Goal: Task Accomplishment & Management: Manage account settings

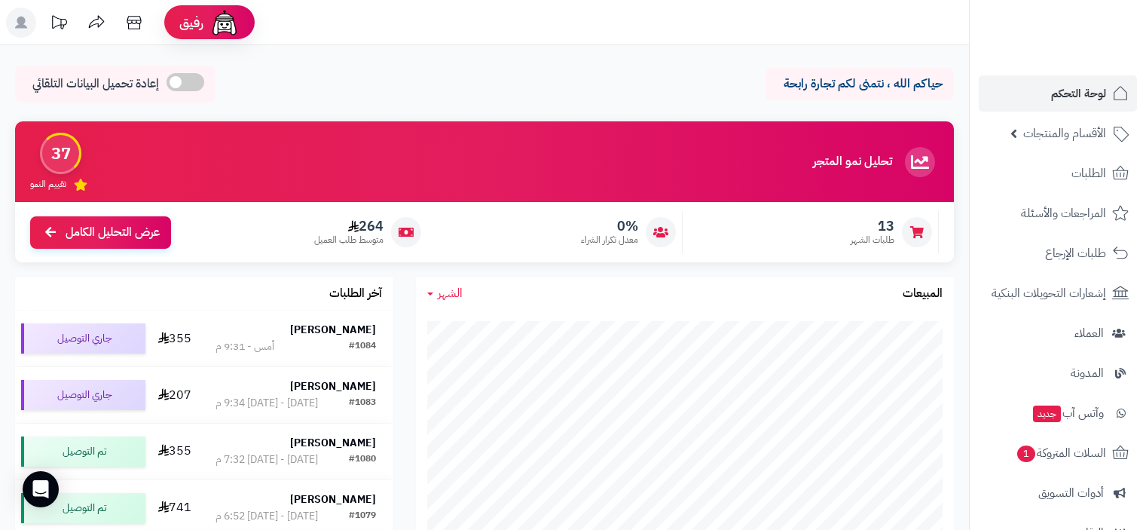
scroll to position [678, 0]
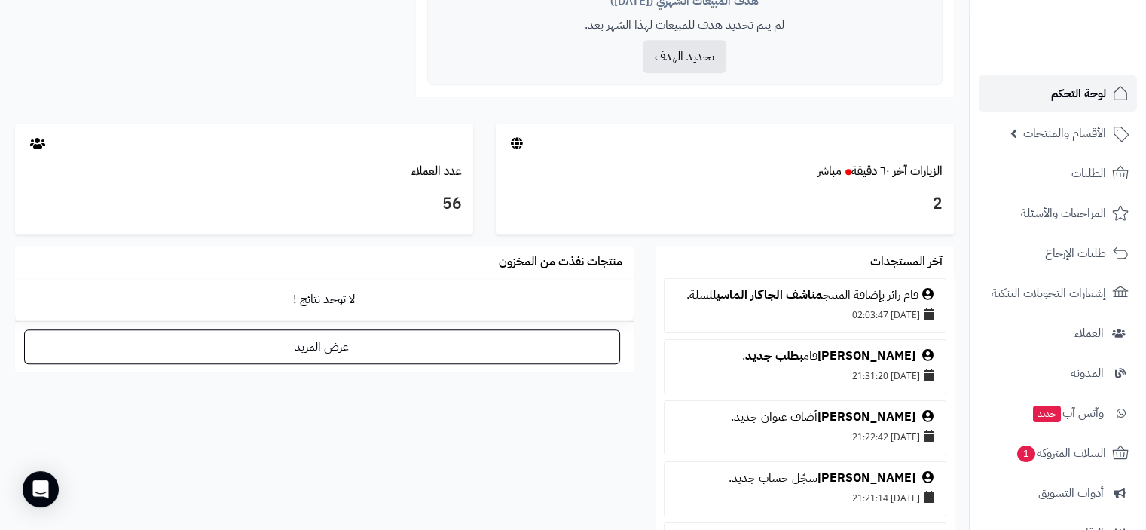
click at [1077, 98] on span "لوحة التحكم" at bounding box center [1078, 93] width 55 height 21
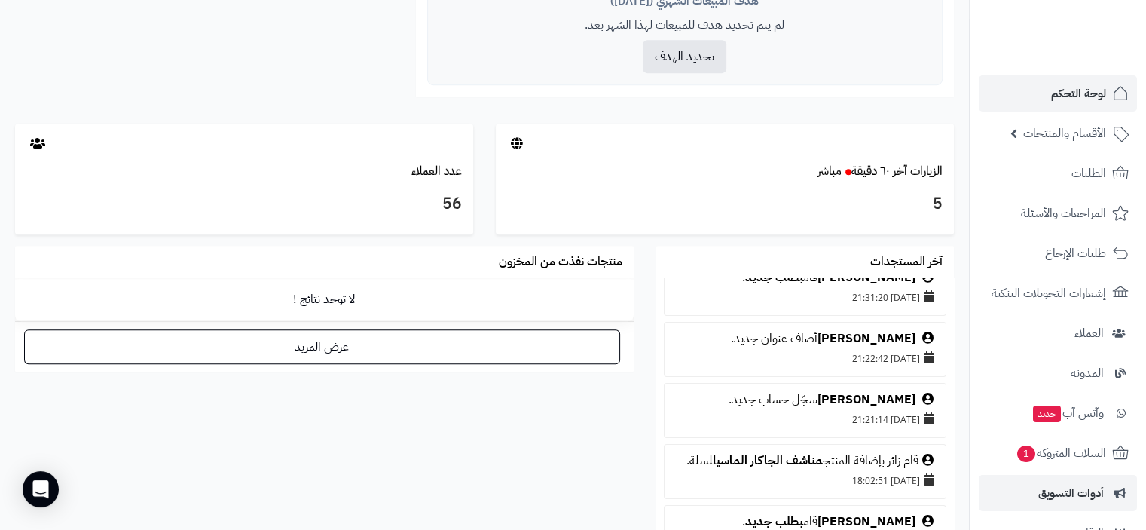
scroll to position [75, 0]
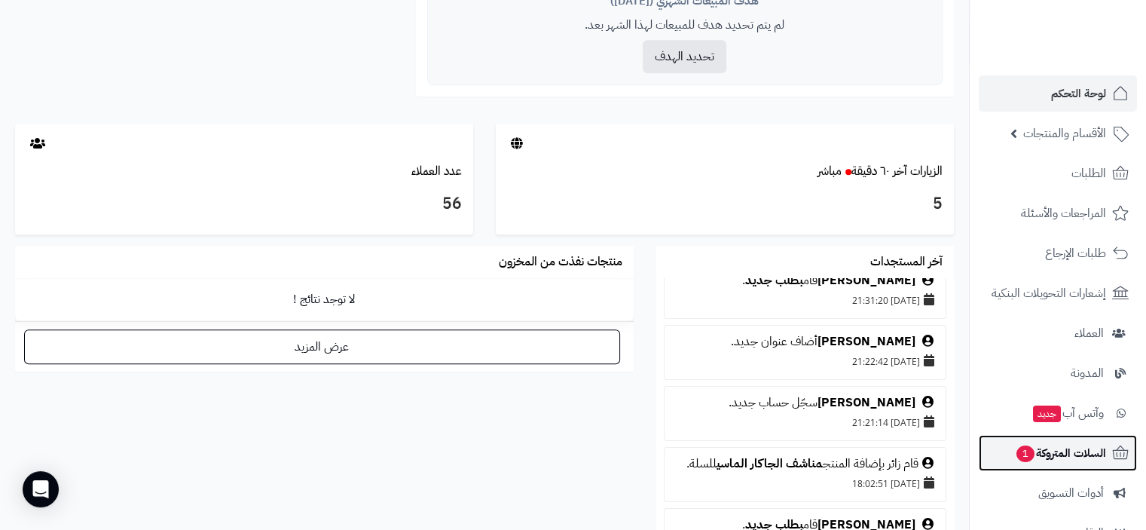
click at [1062, 447] on span "السلات المتروكة 1" at bounding box center [1060, 452] width 91 height 21
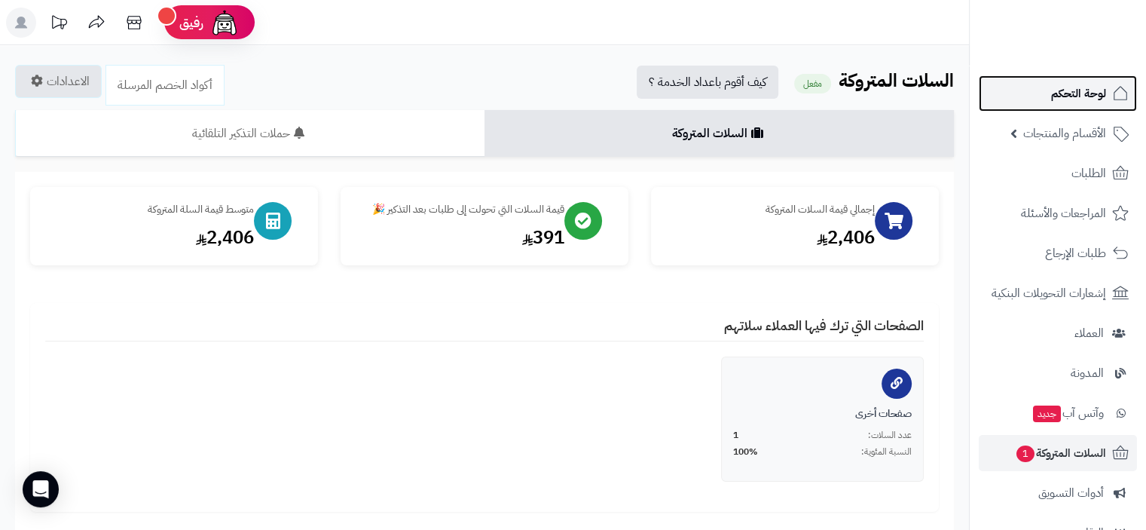
click at [1067, 93] on span "لوحة التحكم" at bounding box center [1078, 93] width 55 height 21
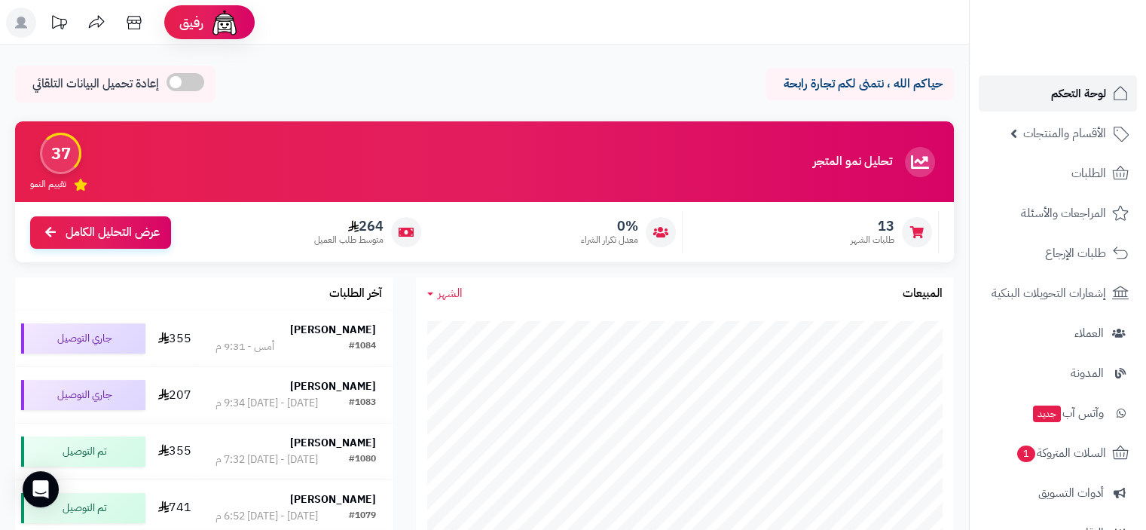
click at [1085, 96] on span "لوحة التحكم" at bounding box center [1078, 93] width 55 height 21
click at [1091, 93] on span "لوحة التحكم" at bounding box center [1078, 93] width 55 height 21
click at [1090, 95] on span "لوحة التحكم" at bounding box center [1078, 93] width 55 height 21
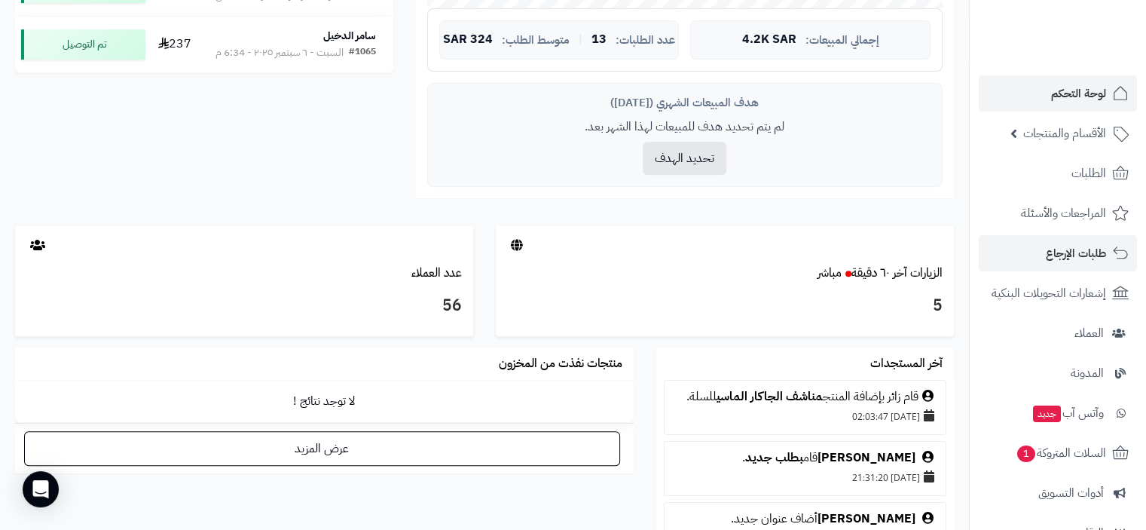
scroll to position [603, 0]
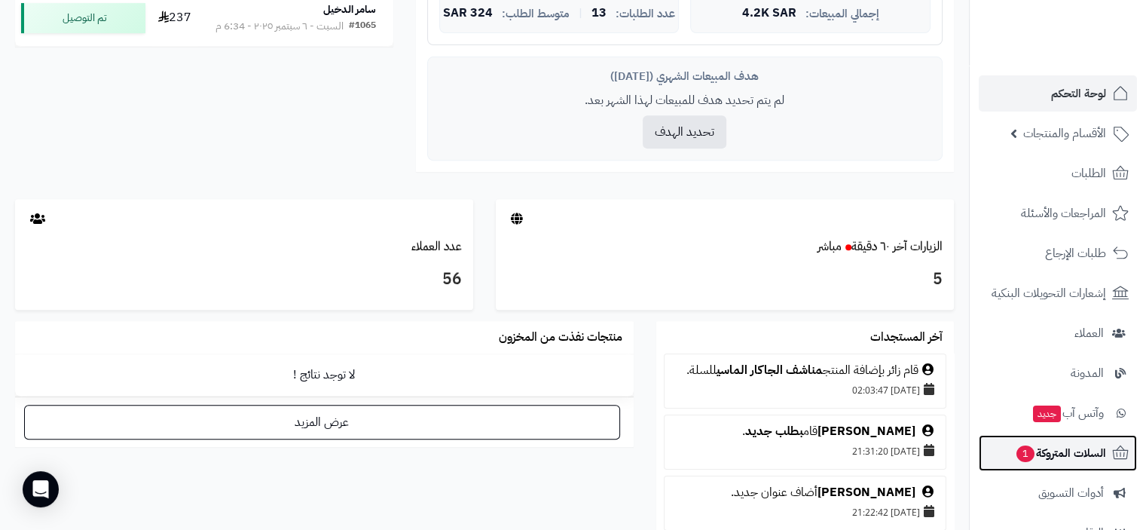
drag, startPoint x: 1088, startPoint y: 454, endPoint x: 1075, endPoint y: 455, distance: 12.8
click at [1088, 454] on span "السلات المتروكة 1" at bounding box center [1060, 452] width 91 height 21
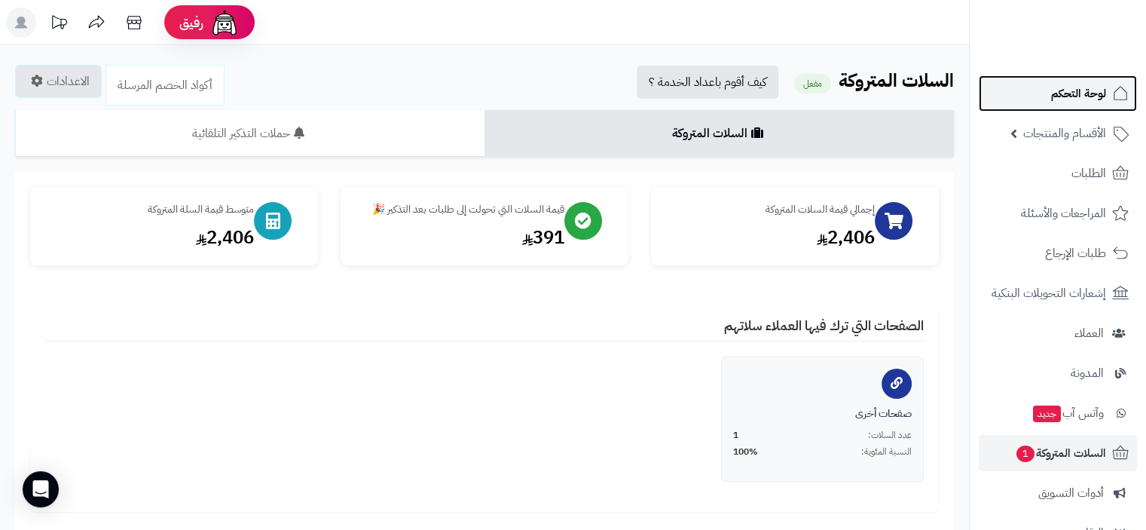
click at [1100, 87] on span "لوحة التحكم" at bounding box center [1078, 93] width 55 height 21
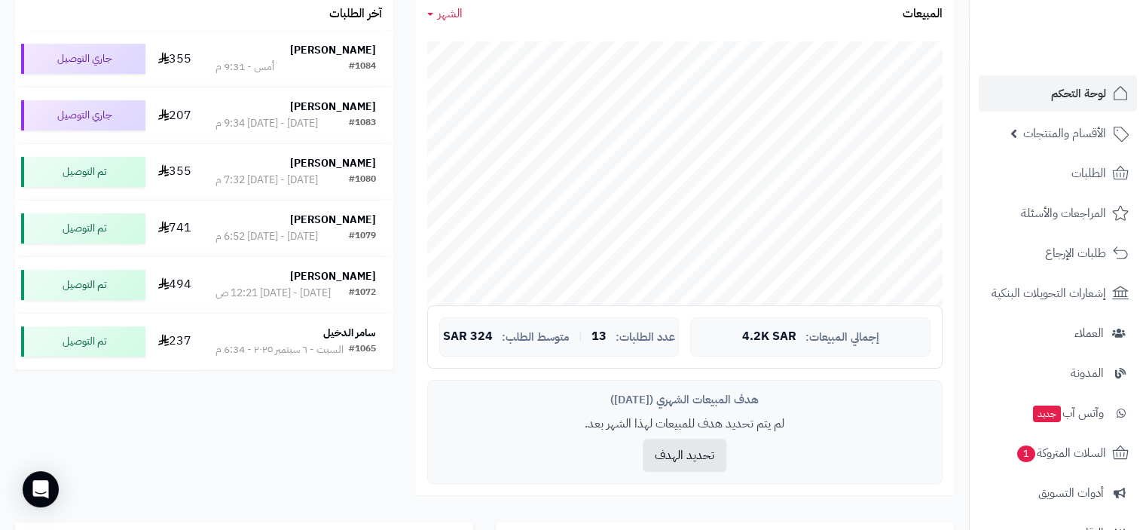
scroll to position [377, 0]
